Goal: Information Seeking & Learning: Check status

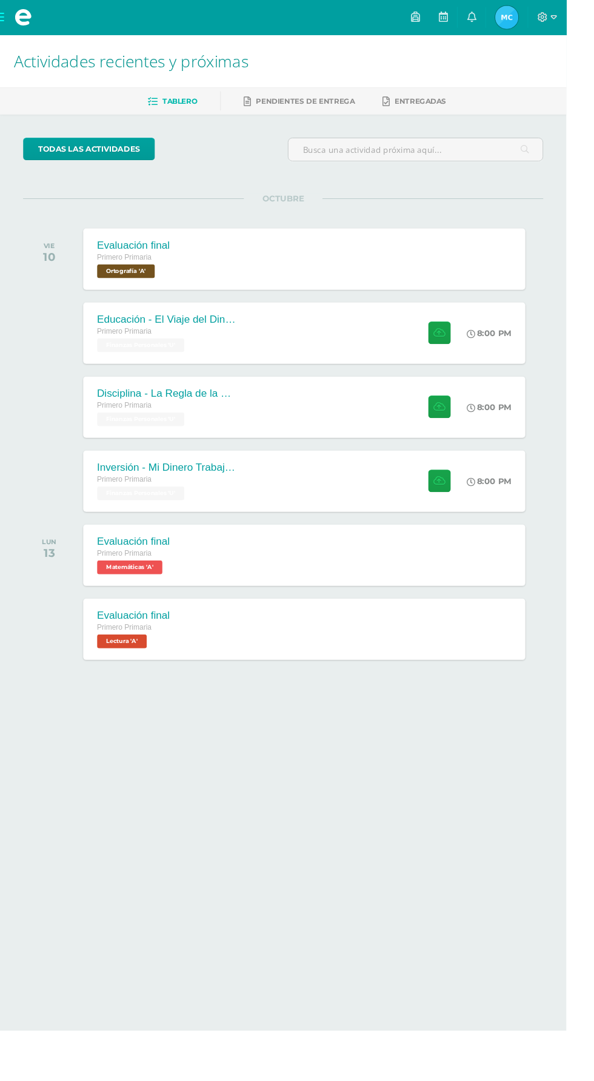
click at [546, 18] on span "Mía Jimena Mi Perfil" at bounding box center [531, 18] width 29 height 24
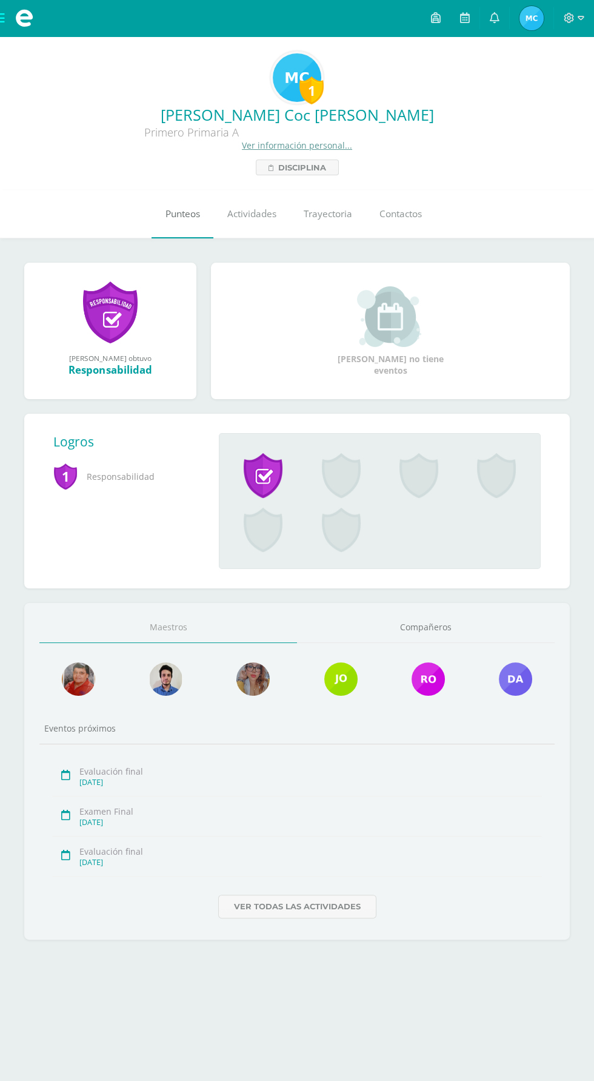
click at [198, 216] on span "Punteos" at bounding box center [183, 213] width 35 height 13
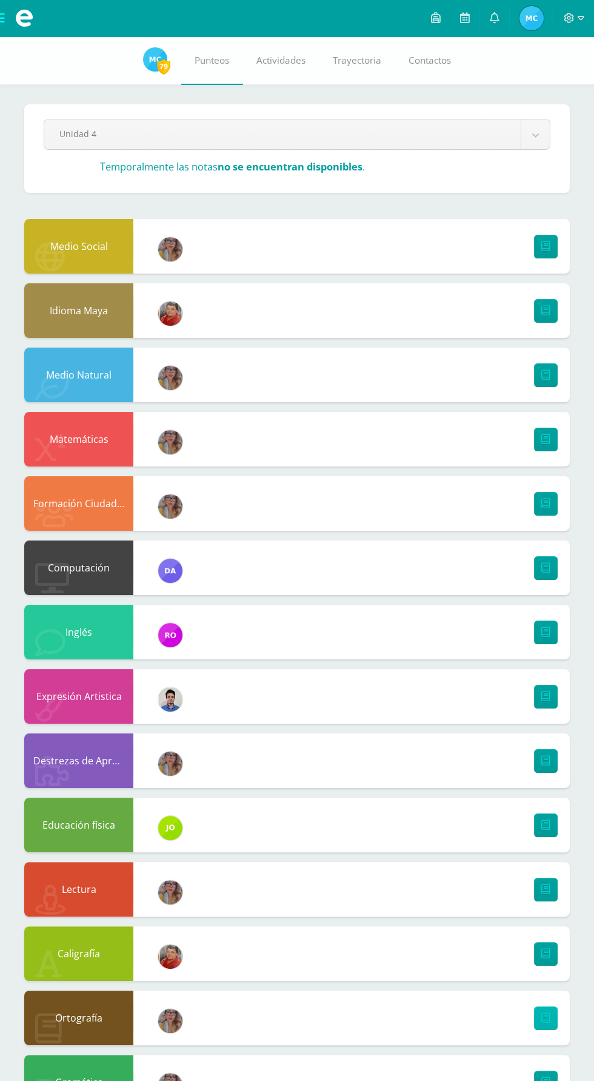
click at [547, 1020] on icon at bounding box center [546, 1018] width 9 height 10
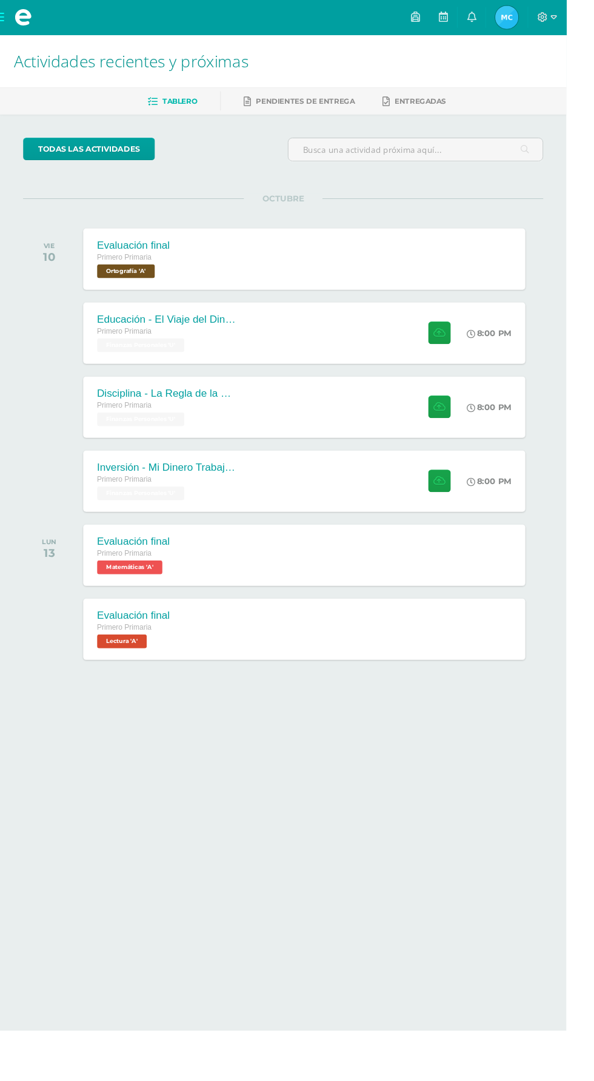
click at [544, 14] on img at bounding box center [532, 18] width 24 height 24
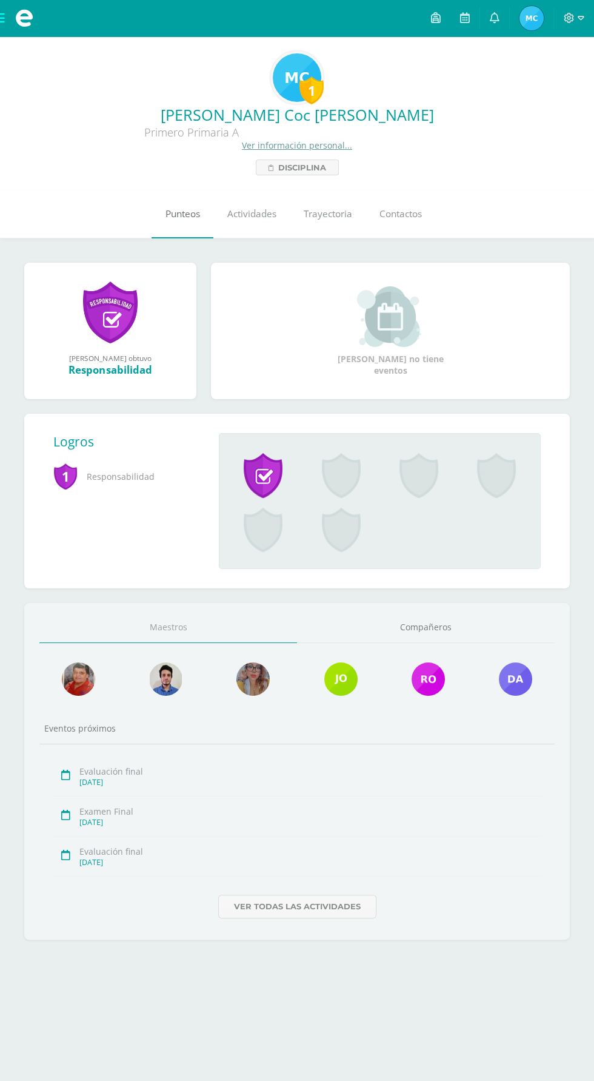
click at [183, 223] on link "Punteos" at bounding box center [183, 214] width 62 height 49
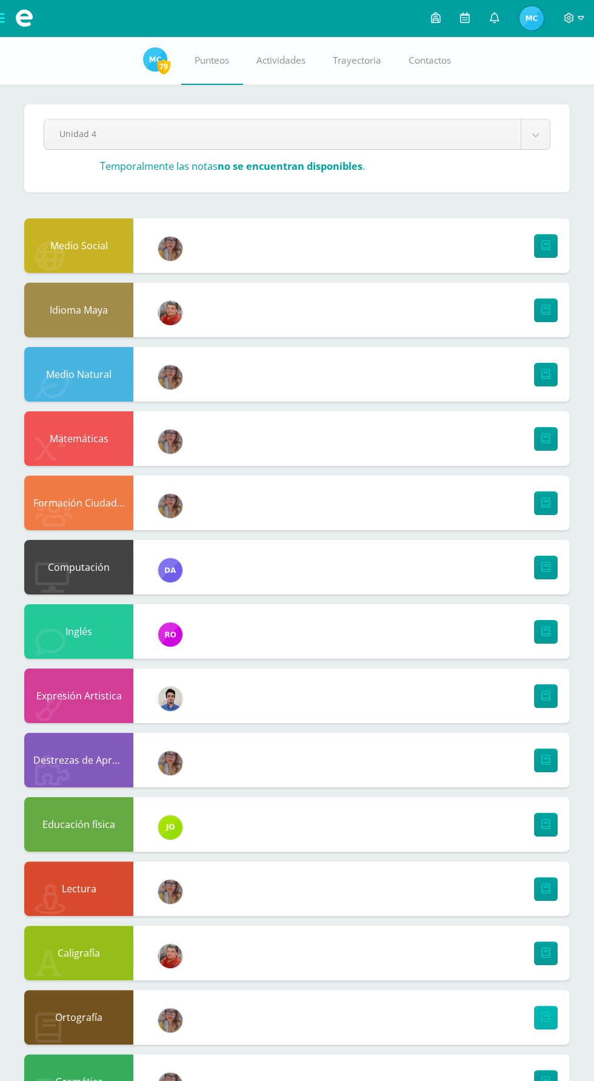
click at [544, 1021] on icon at bounding box center [546, 1017] width 9 height 10
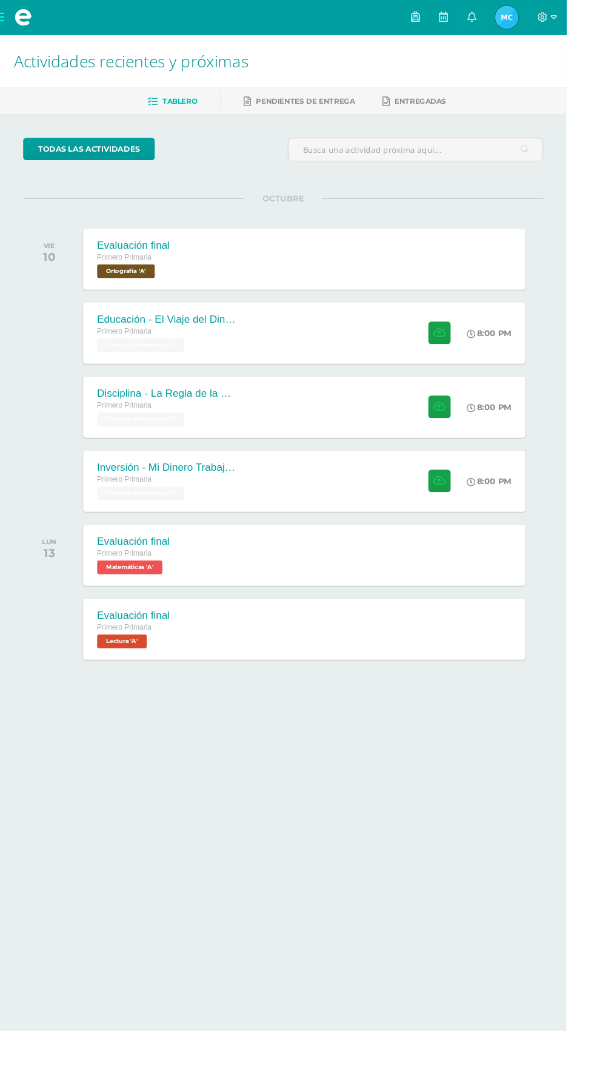
click at [546, 18] on span "Mía Jimena Mi Perfil" at bounding box center [531, 18] width 29 height 24
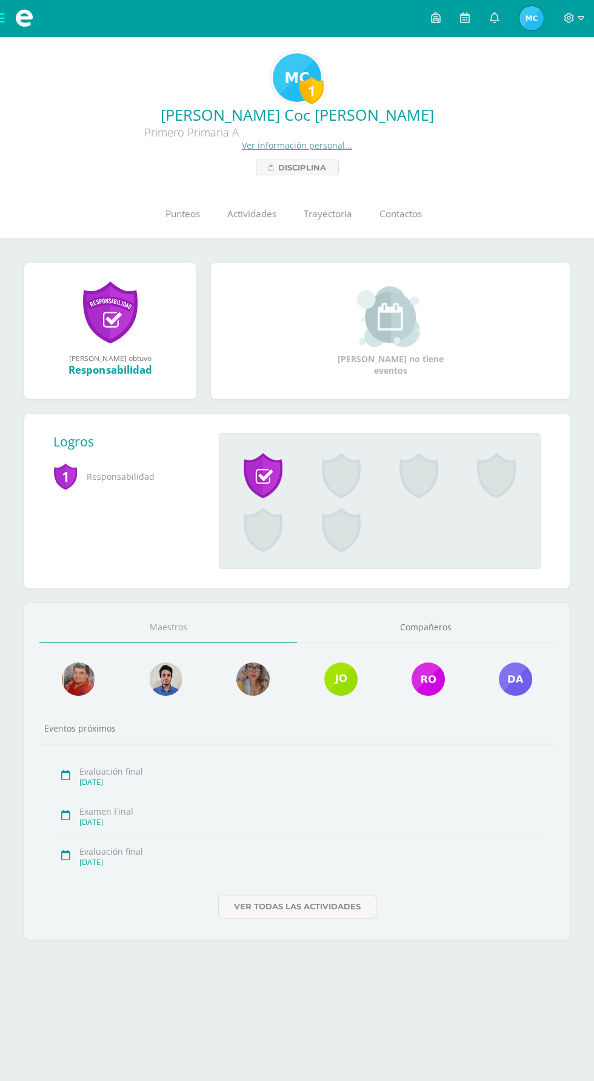
click at [545, 18] on span "Mía Jimena Mi Perfil" at bounding box center [531, 18] width 29 height 24
click at [502, 19] on link at bounding box center [494, 18] width 29 height 36
click at [542, 33] on link "[PERSON_NAME] Mi Perfil" at bounding box center [532, 18] width 44 height 36
click at [518, 18] on span "[PERSON_NAME] Mi Perfil" at bounding box center [531, 18] width 29 height 24
click at [503, 35] on link at bounding box center [494, 18] width 29 height 36
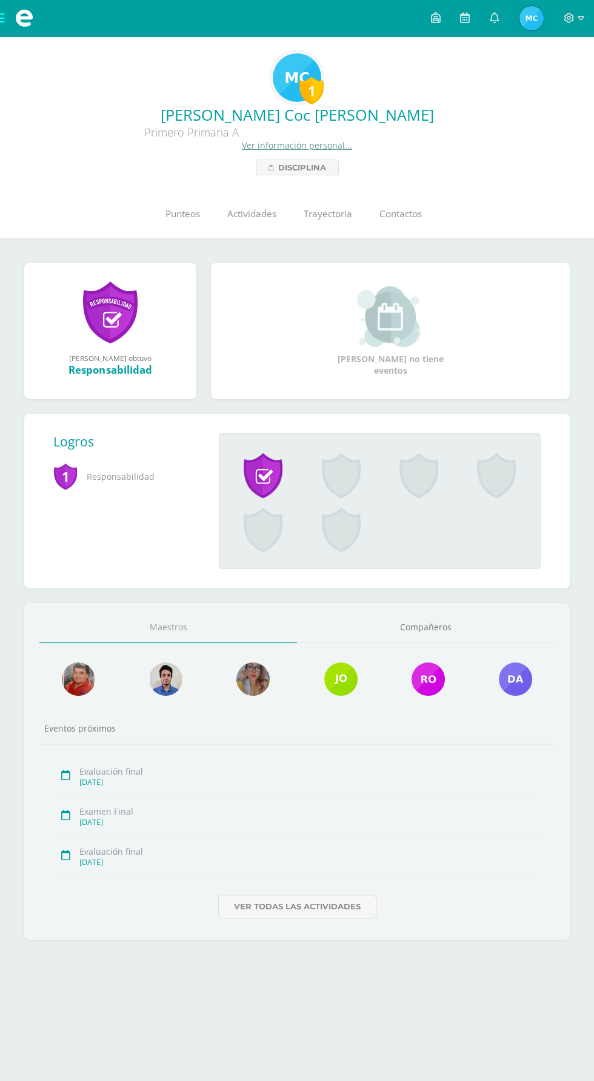
click at [475, 155] on div "[PERSON_NAME] Coc [PERSON_NAME] Primero Primaria A Ver información personal... …" at bounding box center [297, 139] width 575 height 71
click at [490, 19] on link at bounding box center [494, 18] width 29 height 36
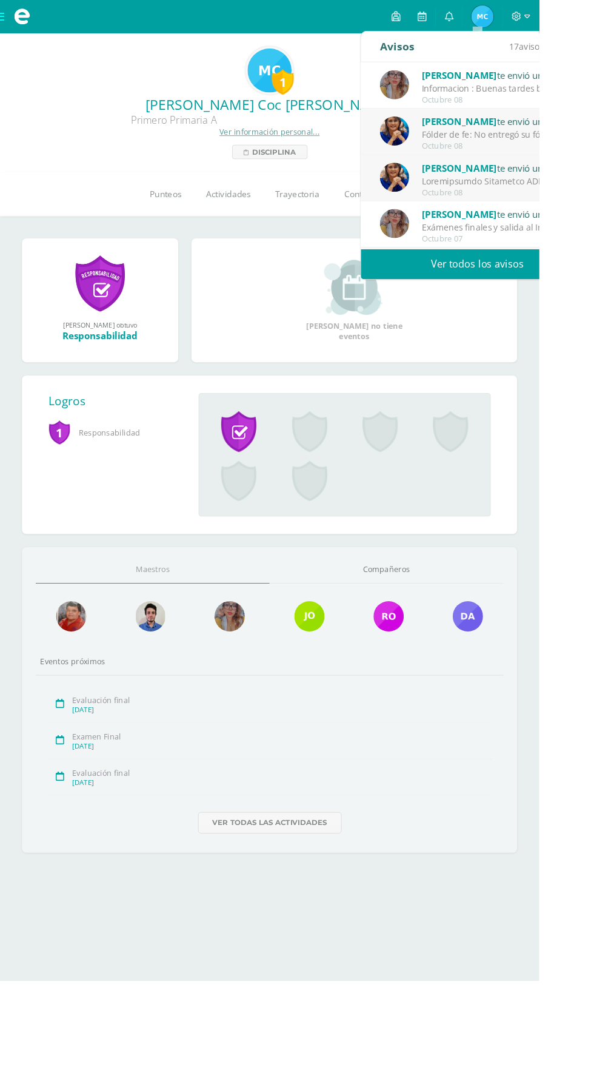
click at [577, 151] on div "Fólder de fe: No entregó su fólder de fe, les recuerdo que es parte de la nota …" at bounding box center [549, 148] width 169 height 14
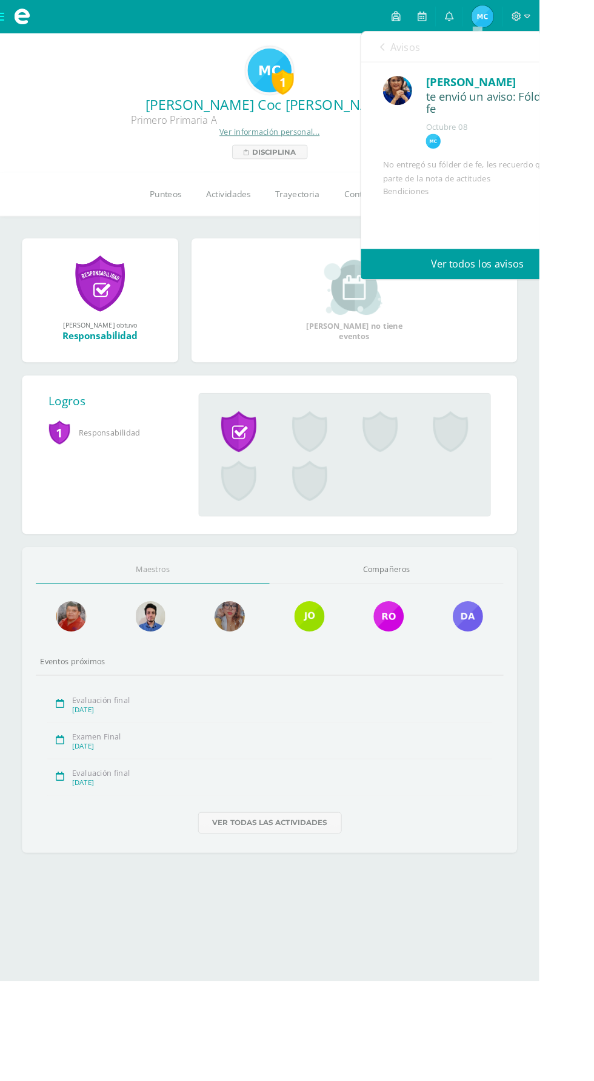
click at [525, 172] on div "Lucía Noriega te envió un aviso: Fólder de fe Octubre 08 Mía Coc No entregó su …" at bounding box center [526, 194] width 257 height 251
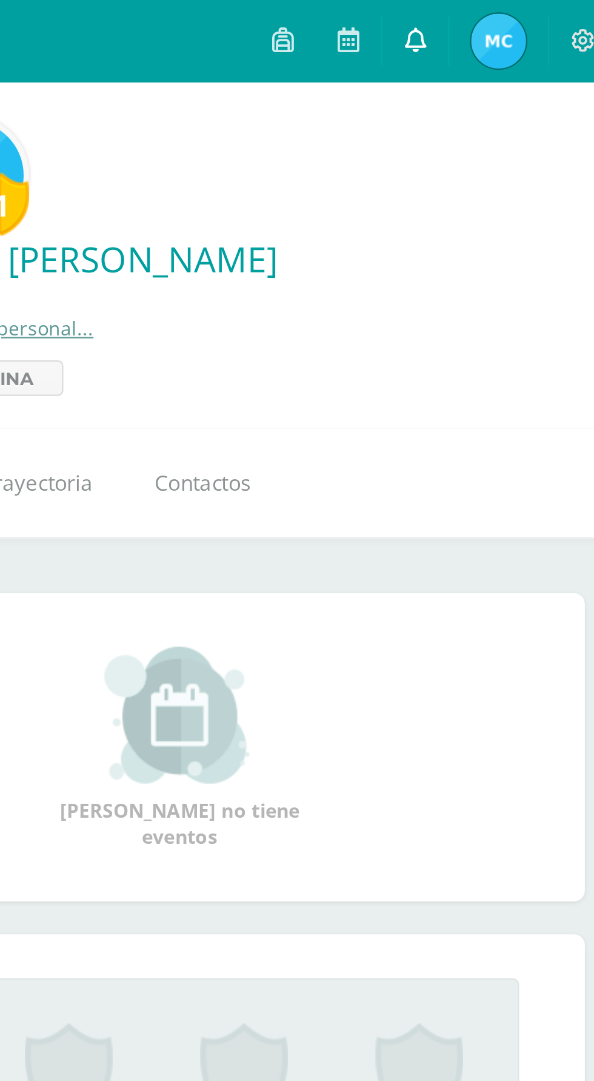
click at [498, 18] on icon at bounding box center [495, 17] width 10 height 11
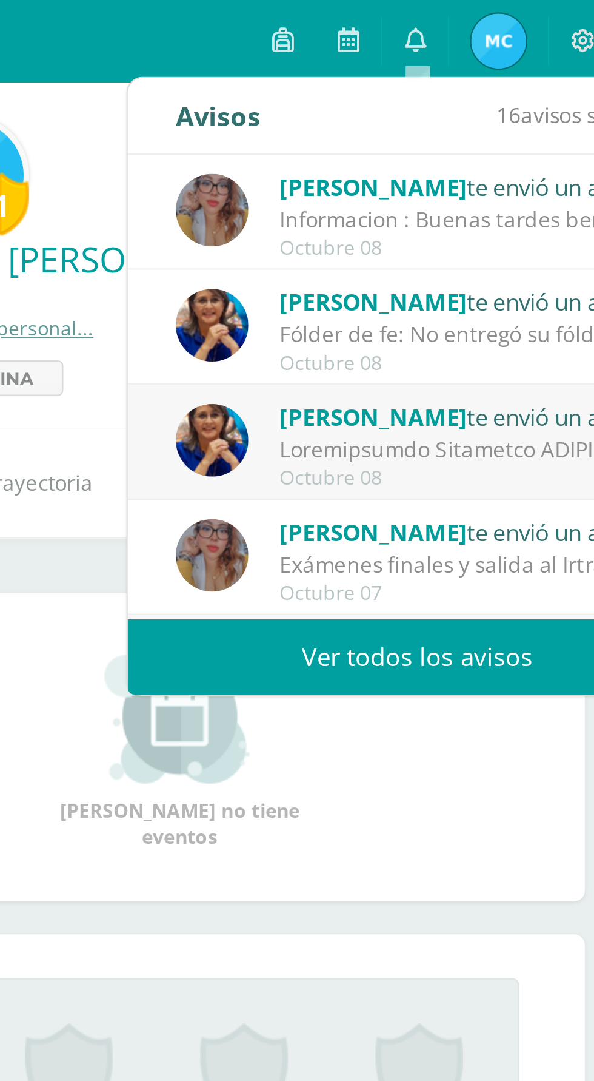
click at [528, 144] on div "Fólder de fe: No entregó su fólder de fe, les recuerdo que es parte de la nota …" at bounding box center [519, 148] width 169 height 14
